Goal: Navigation & Orientation: Understand site structure

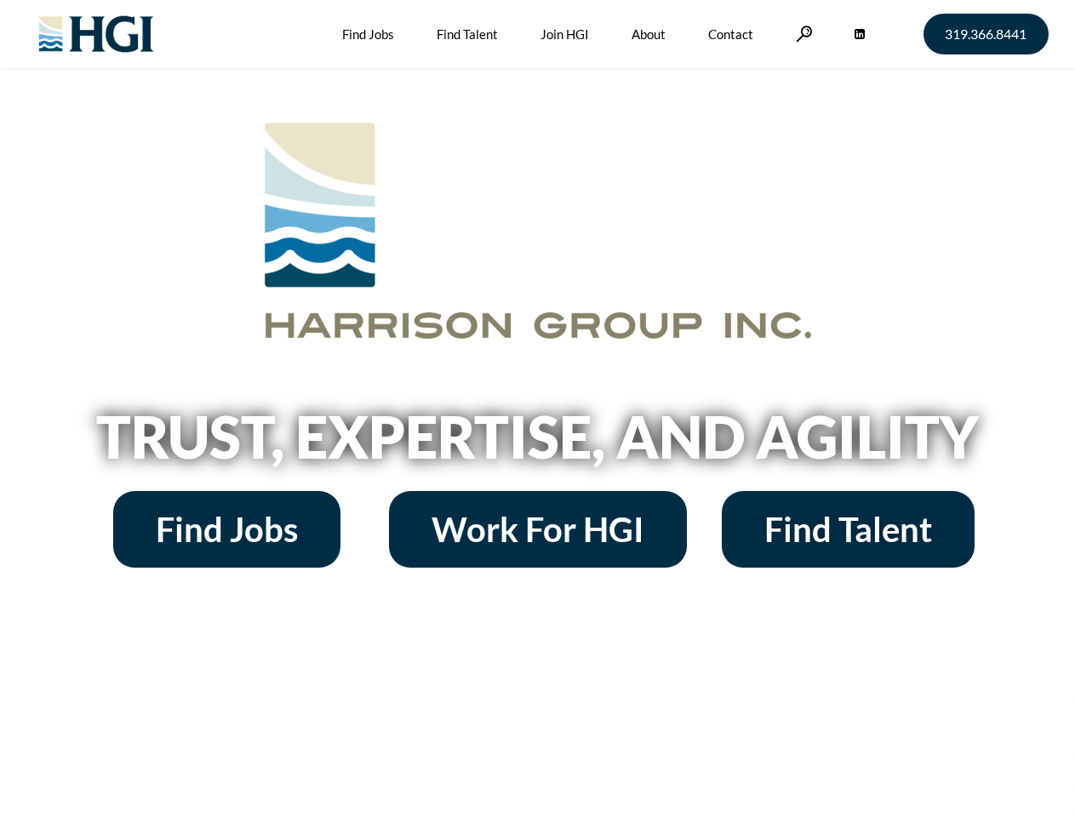
click at [537, 408] on h2 "Trust, Expertise, and Agility" at bounding box center [538, 437] width 970 height 58
click at [801, 33] on link at bounding box center [803, 34] width 17 height 16
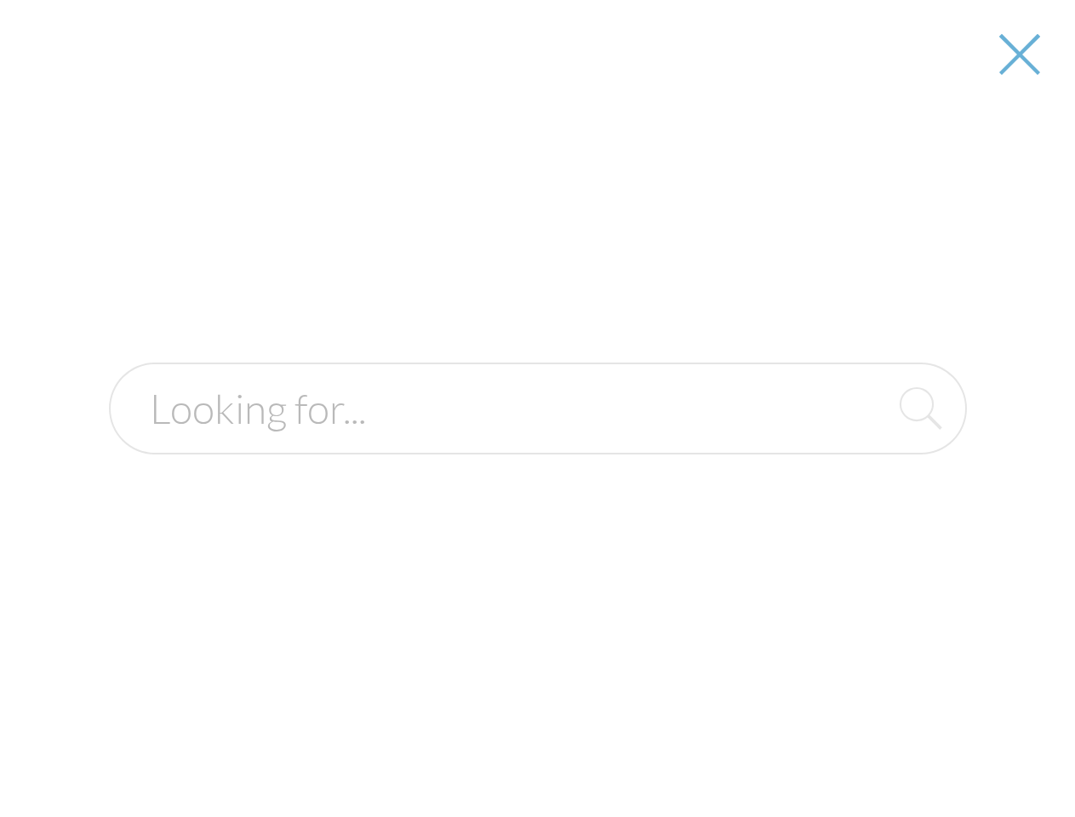
click at [537, 442] on h2 "Trust, Expertise, and Agility" at bounding box center [538, 437] width 970 height 58
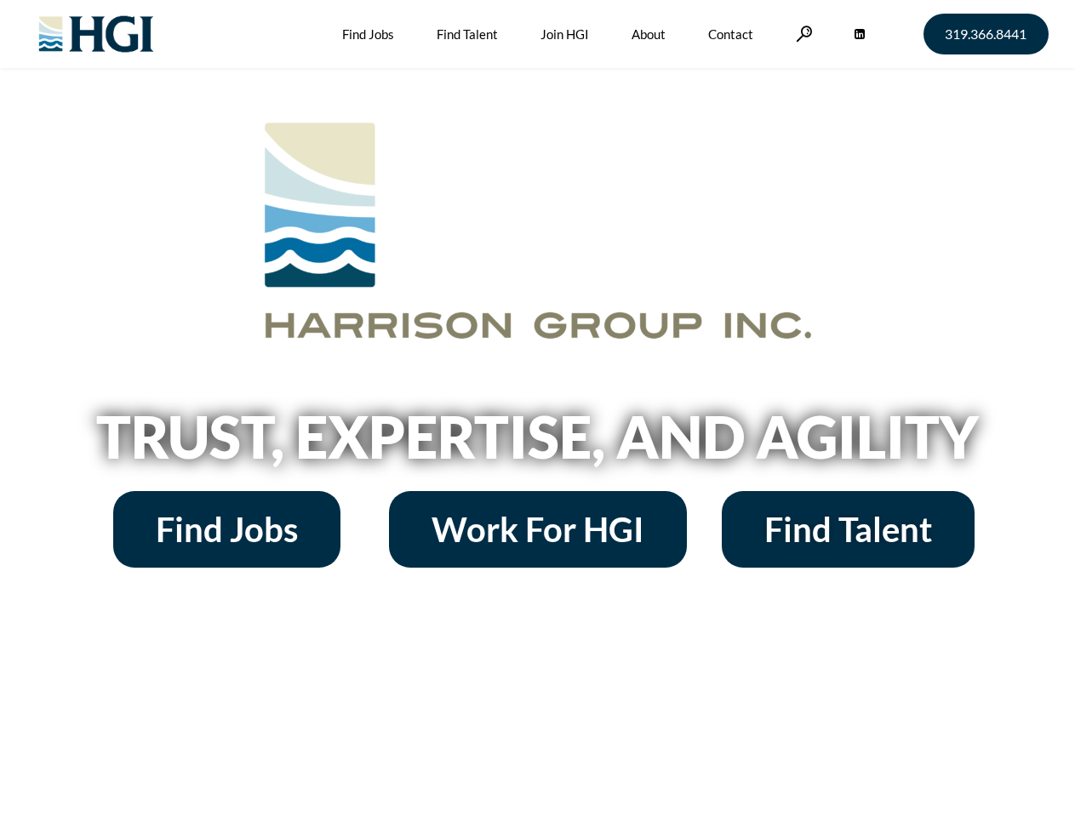
click at [537, 408] on h2 "Trust, Expertise, and Agility" at bounding box center [538, 437] width 970 height 58
click at [801, 33] on link at bounding box center [803, 34] width 17 height 16
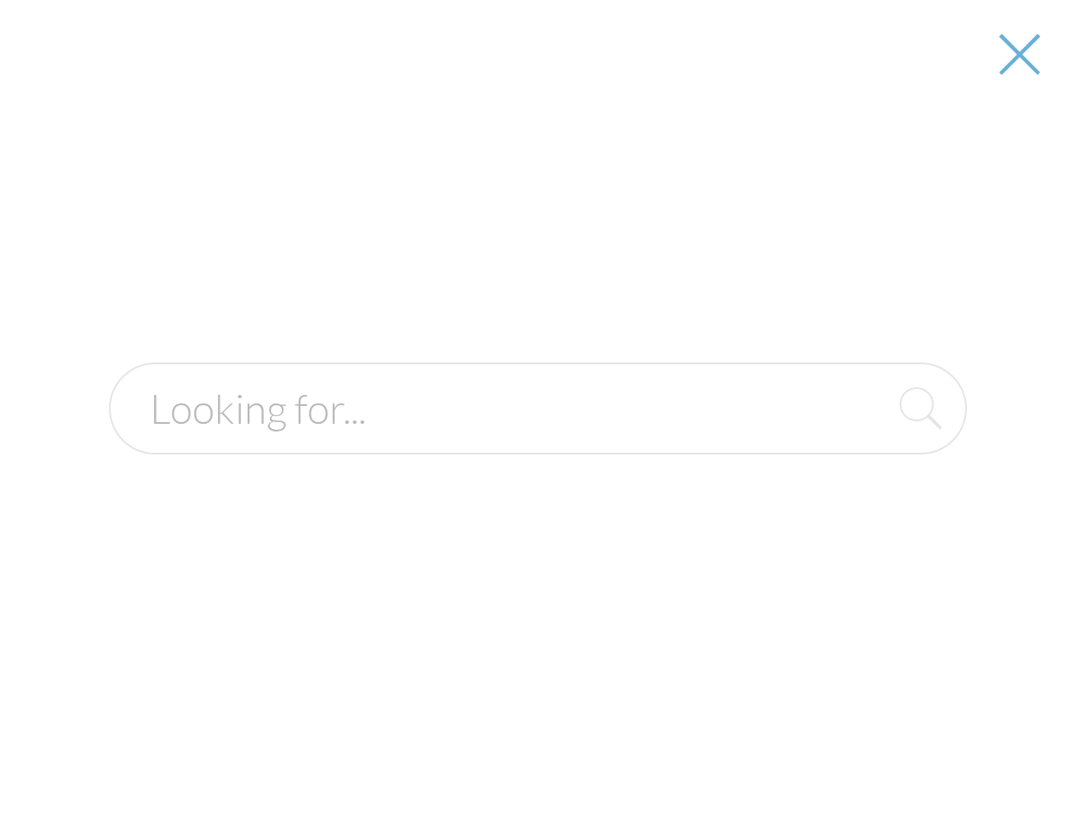
click at [537, 442] on h2 "Trust, Expertise, and Agility" at bounding box center [538, 437] width 970 height 58
